Goal: Navigation & Orientation: Go to known website

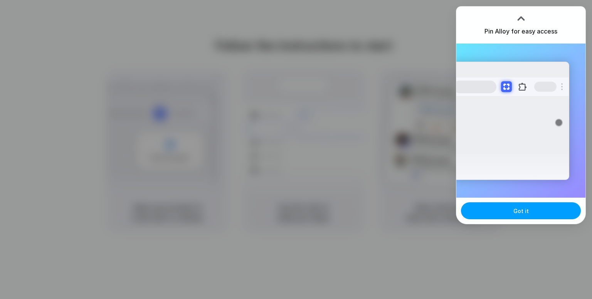
click at [546, 215] on button "Got it" at bounding box center [521, 211] width 120 height 17
